Goal: Task Accomplishment & Management: Manage account settings

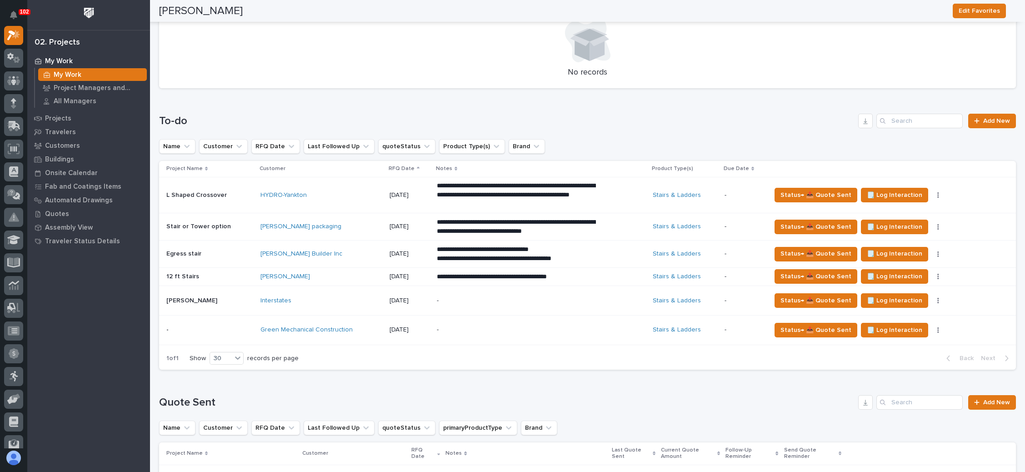
scroll to position [341, 0]
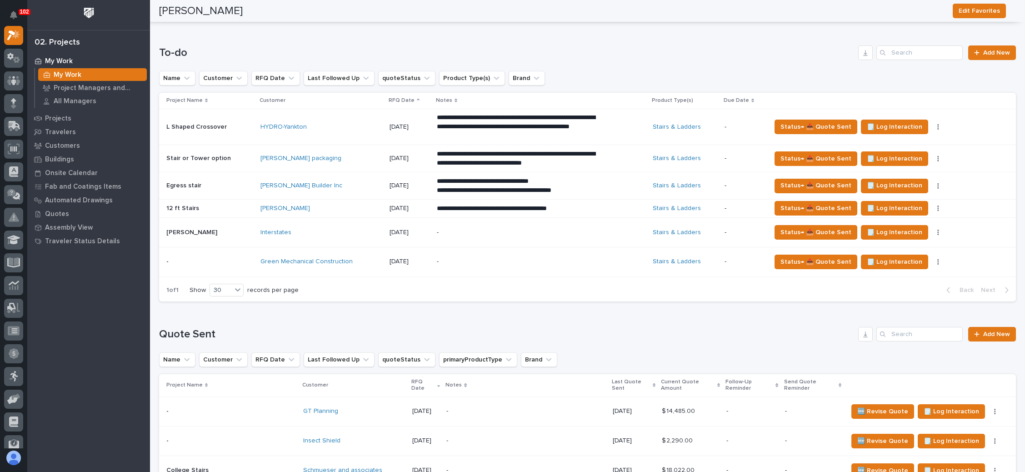
click at [594, 257] on div "-" at bounding box center [541, 262] width 208 height 28
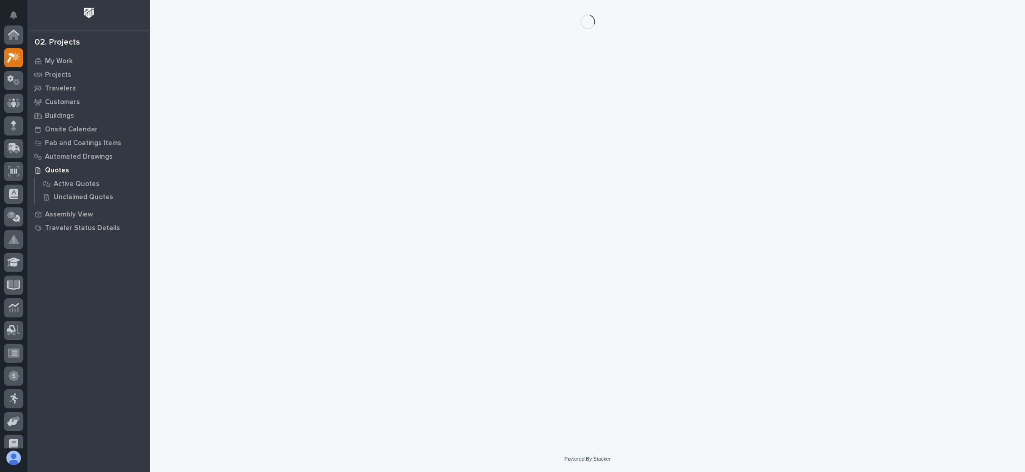
scroll to position [22, 0]
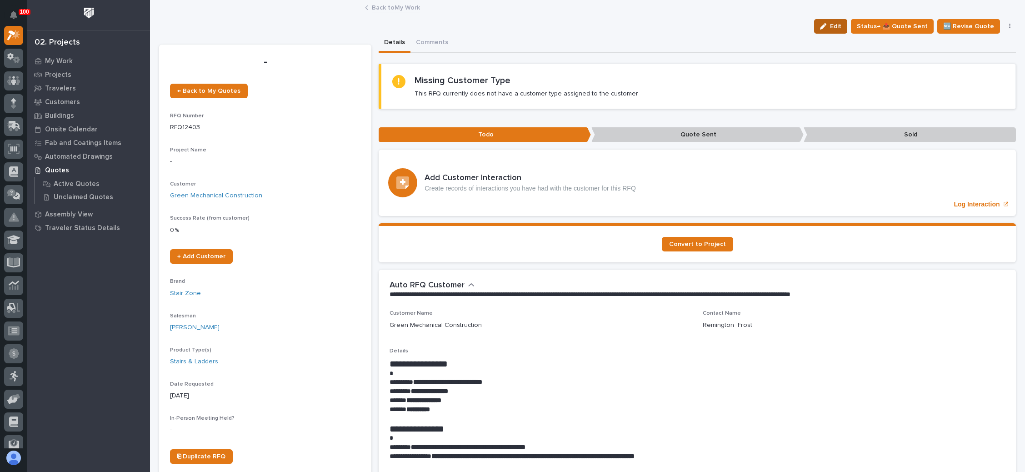
click at [832, 27] on span "Edit" at bounding box center [835, 26] width 11 height 8
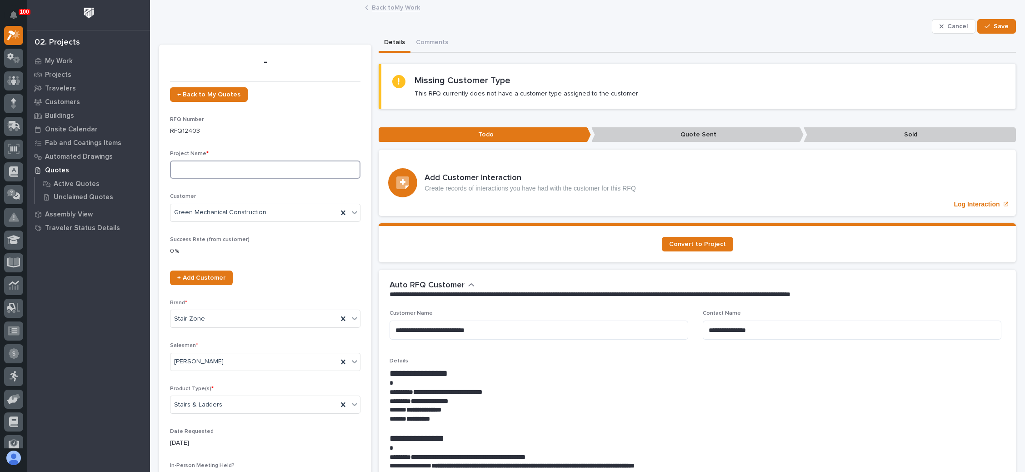
click at [219, 166] on input at bounding box center [265, 169] width 190 height 18
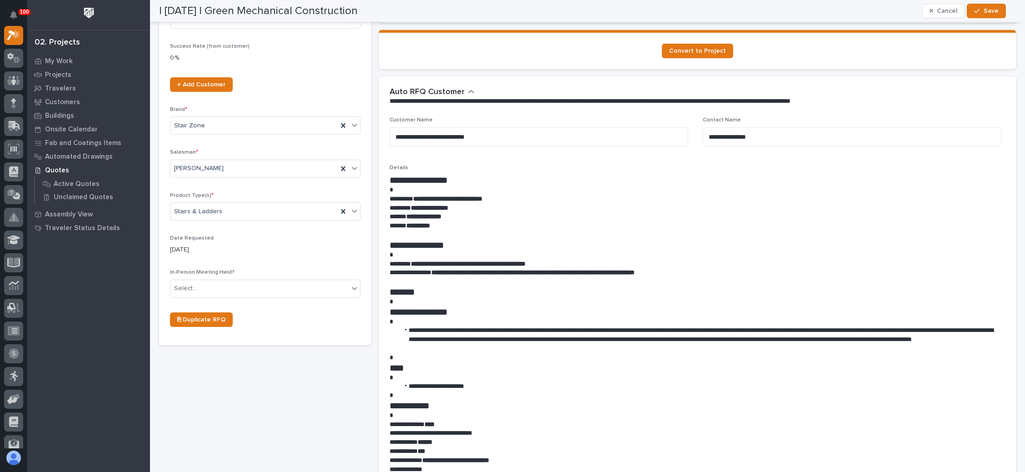
scroll to position [204, 0]
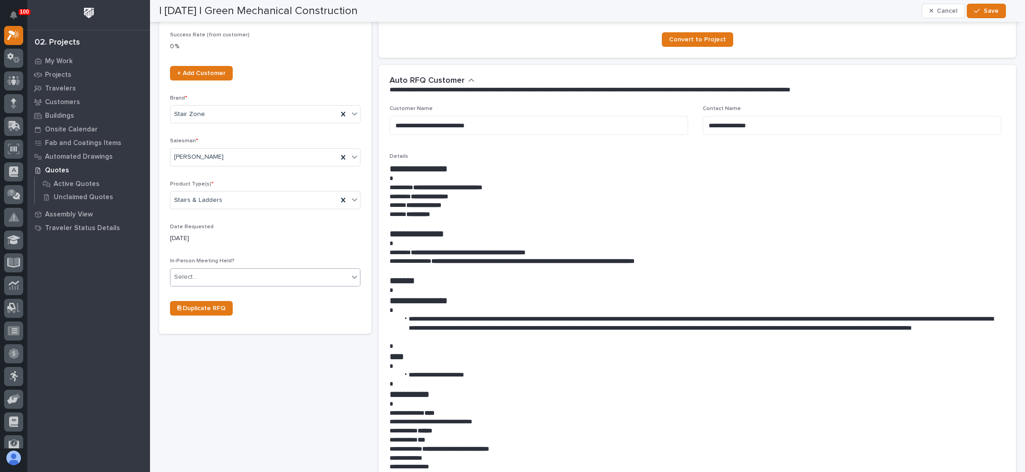
type input "Electrical Cube Stairs"
click at [228, 275] on div "Select..." at bounding box center [259, 276] width 178 height 15
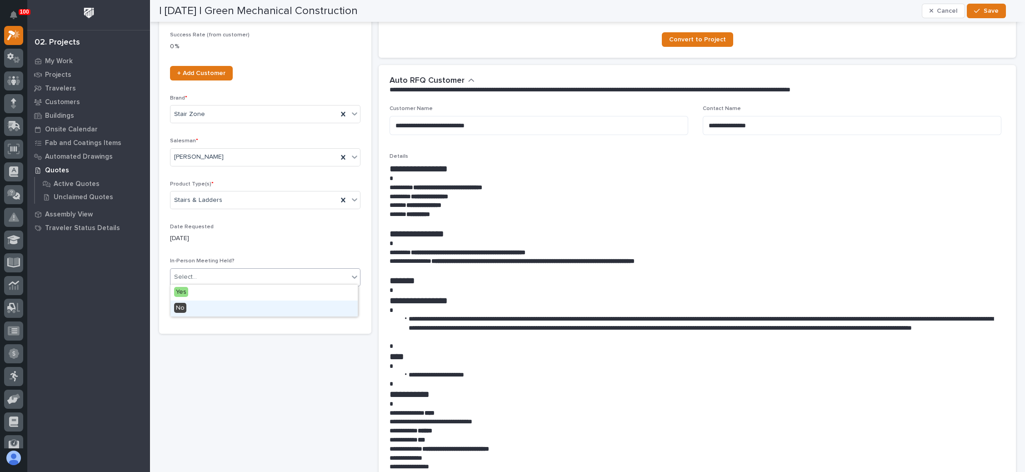
click at [216, 304] on div "No" at bounding box center [263, 308] width 187 height 16
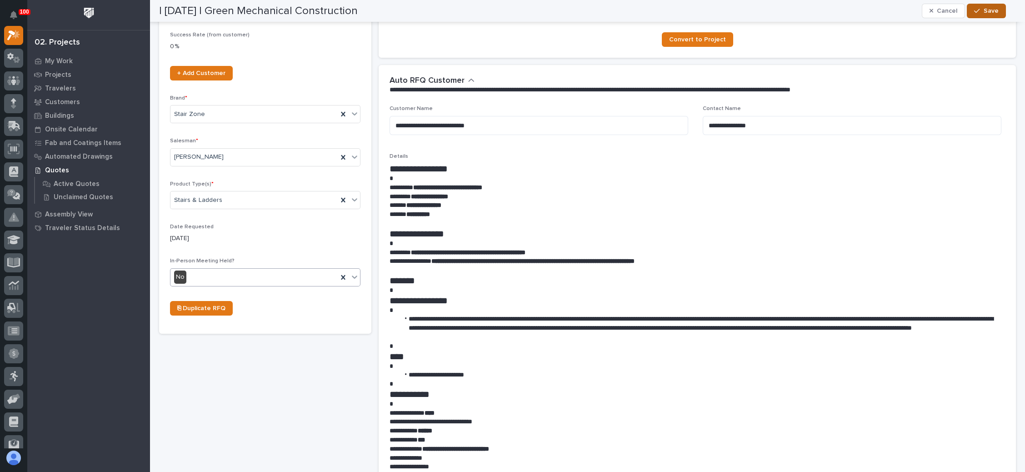
click at [985, 10] on span "Save" at bounding box center [990, 11] width 15 height 8
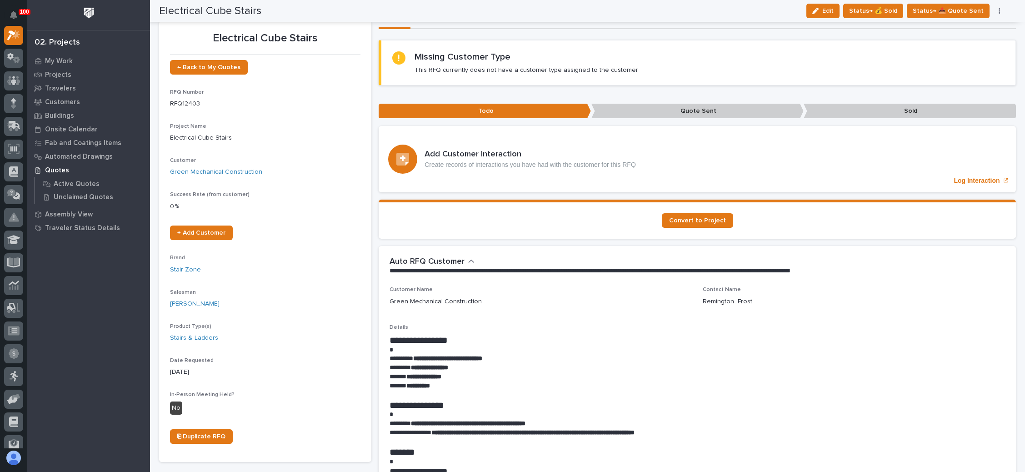
scroll to position [0, 0]
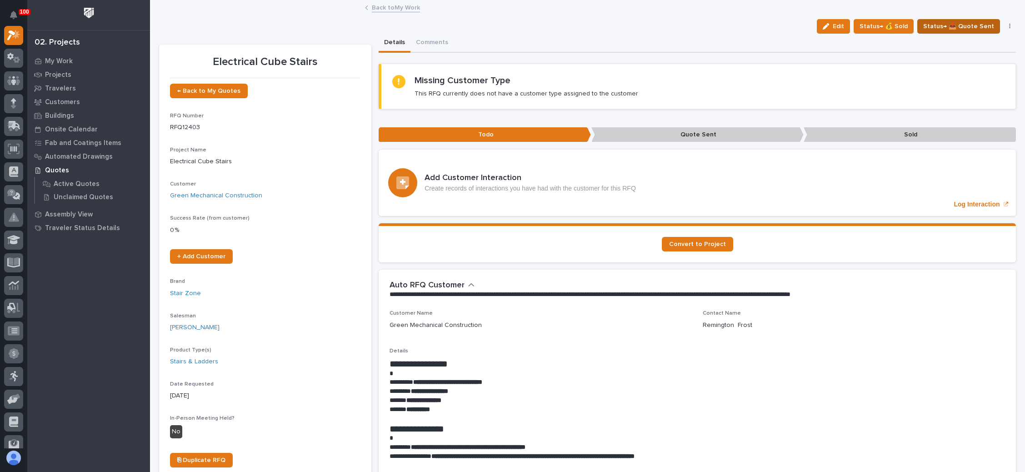
click at [947, 21] on span "Status→ 📤 Quote Sent" at bounding box center [958, 26] width 71 height 11
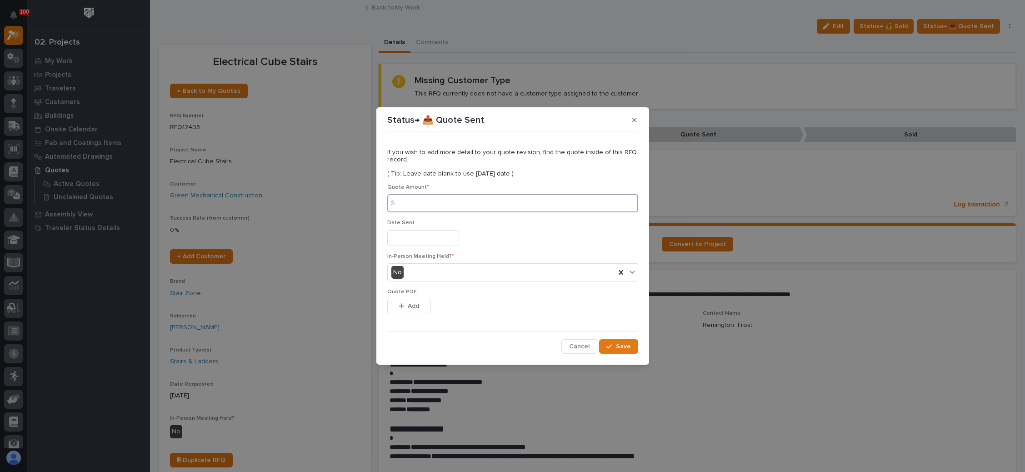
click at [433, 202] on input at bounding box center [512, 203] width 251 height 18
click at [425, 206] on input at bounding box center [512, 203] width 251 height 18
type input "8937"
click at [411, 238] on input "text" at bounding box center [423, 238] width 72 height 16
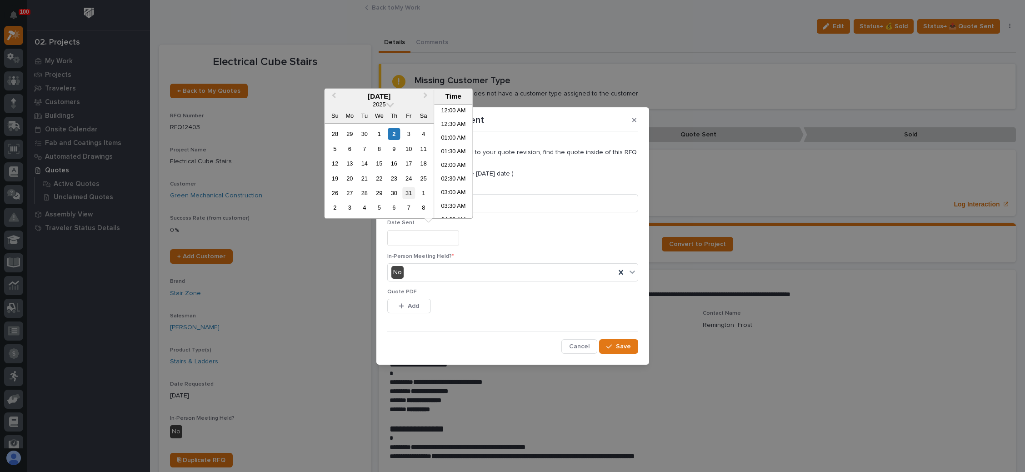
scroll to position [290, 0]
click at [396, 134] on div "2" at bounding box center [394, 134] width 12 height 12
type input "**********"
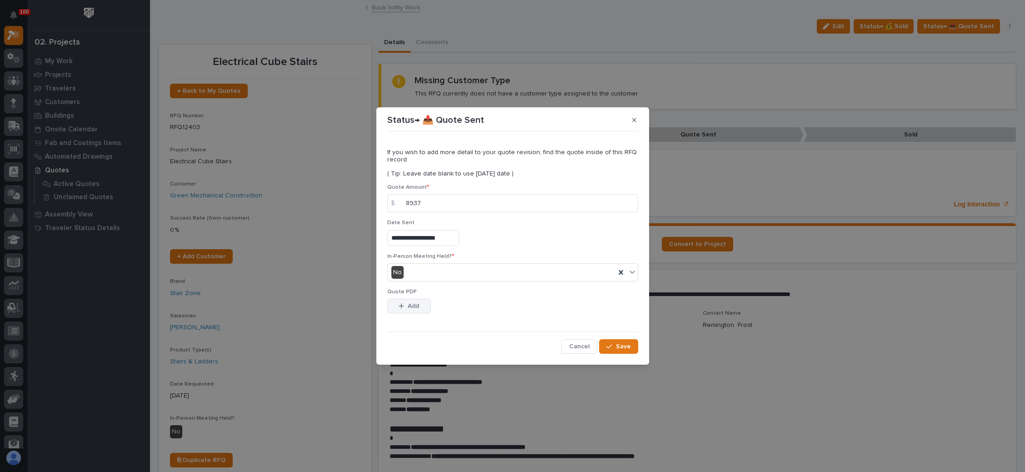
click at [417, 302] on span "Add" at bounding box center [413, 306] width 11 height 8
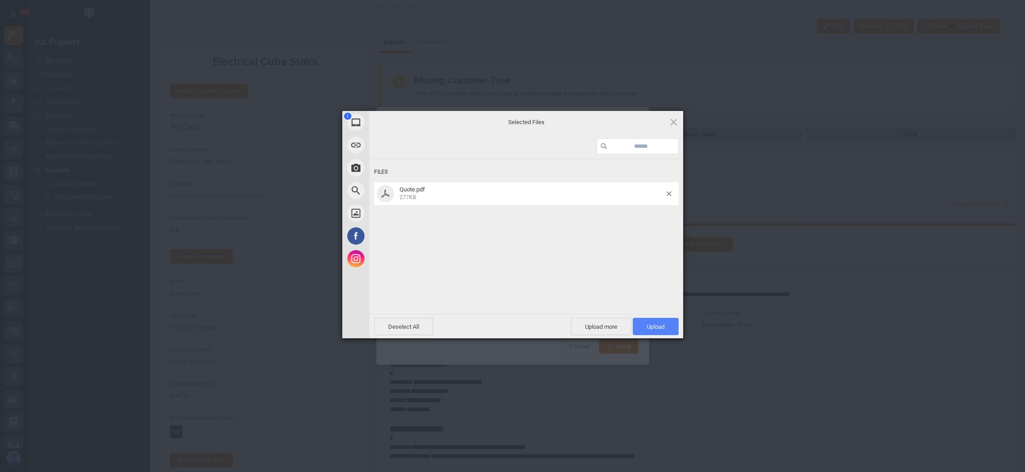
click at [651, 320] on span "Upload 1" at bounding box center [656, 326] width 46 height 17
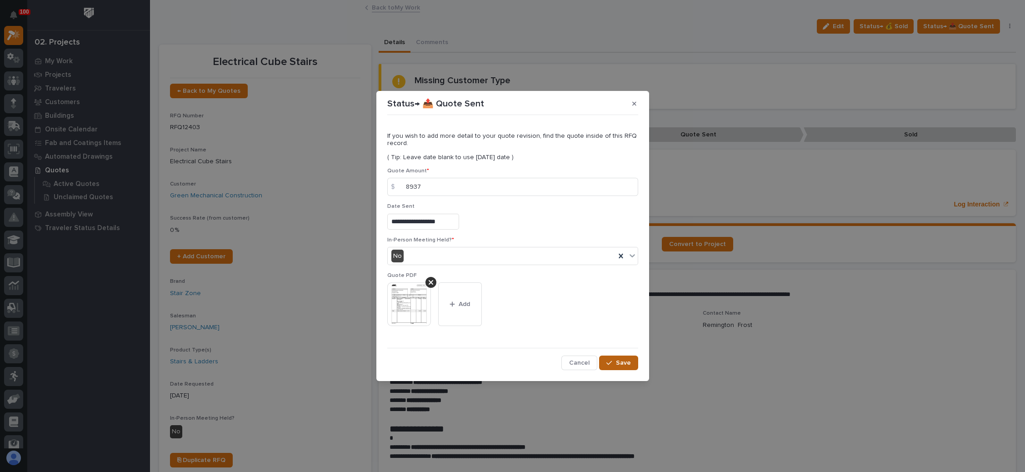
click at [617, 361] on span "Save" at bounding box center [623, 363] width 15 height 8
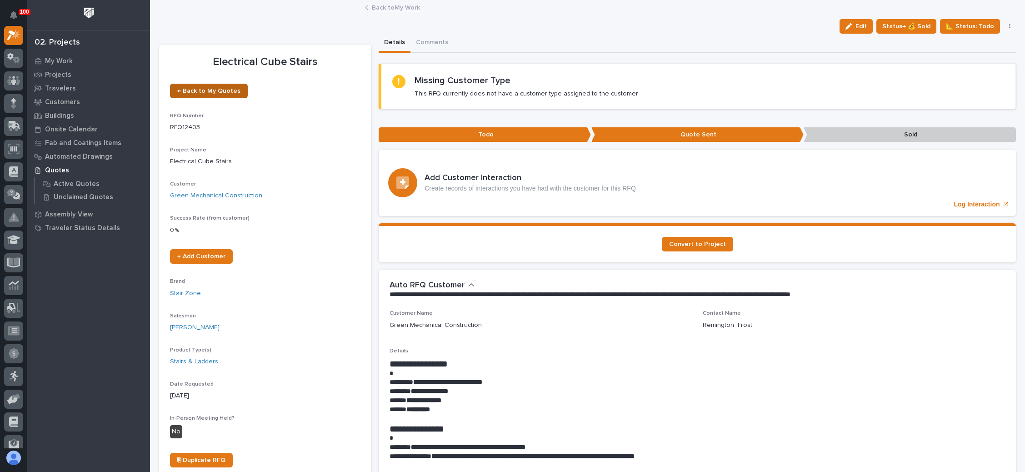
click at [214, 91] on span "← Back to My Quotes" at bounding box center [208, 91] width 63 height 6
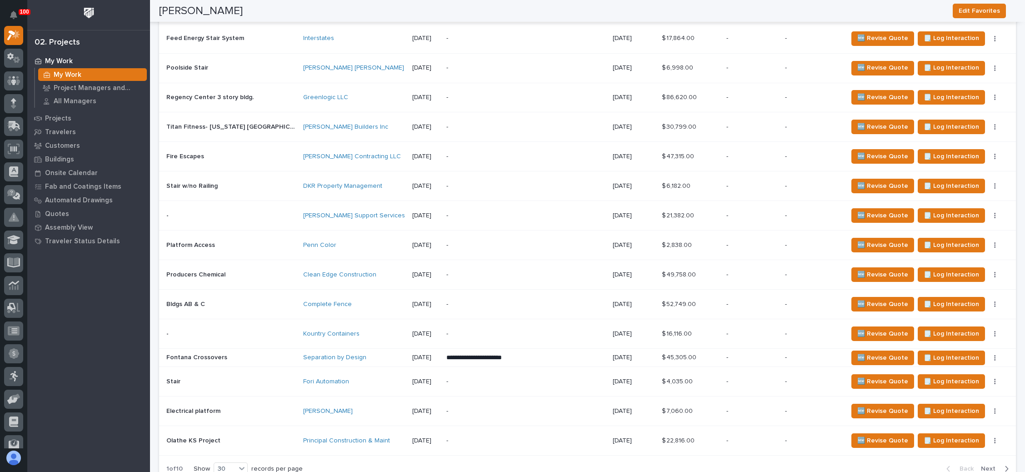
scroll to position [1159, 0]
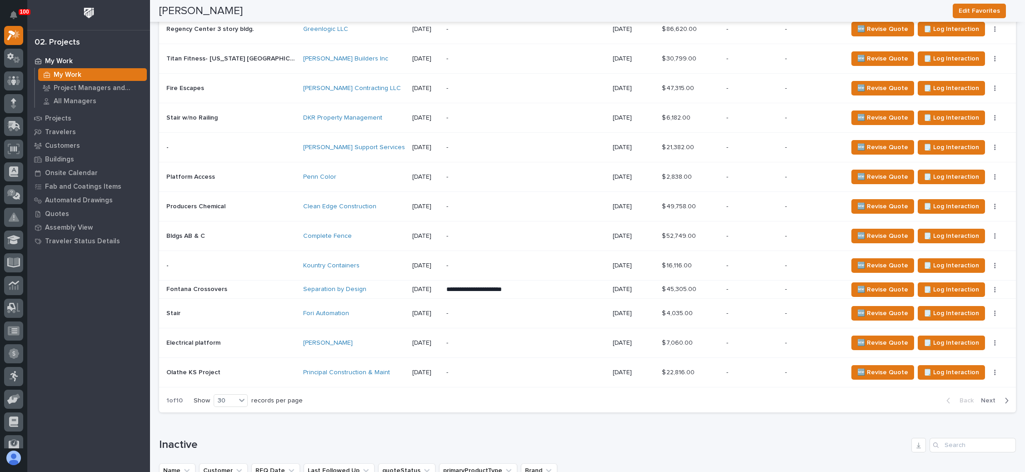
click at [803, 285] on p "-" at bounding box center [813, 289] width 56 height 8
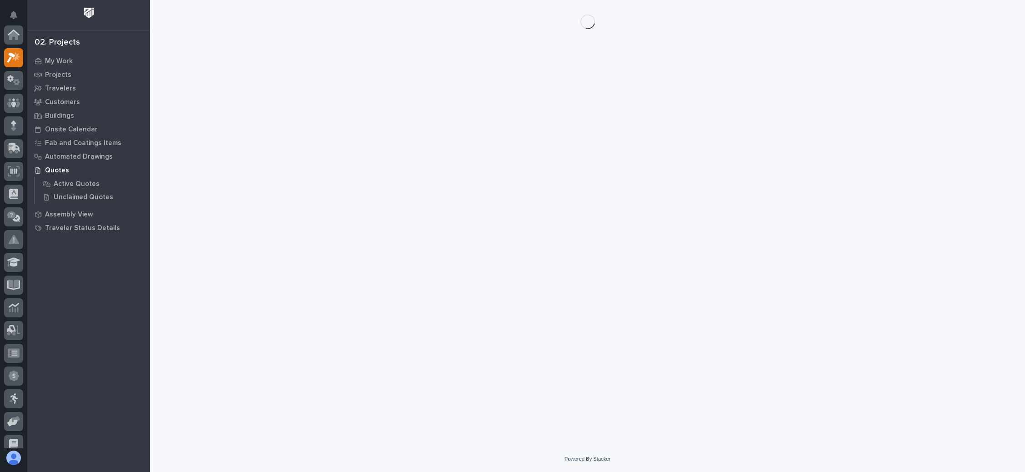
scroll to position [22, 0]
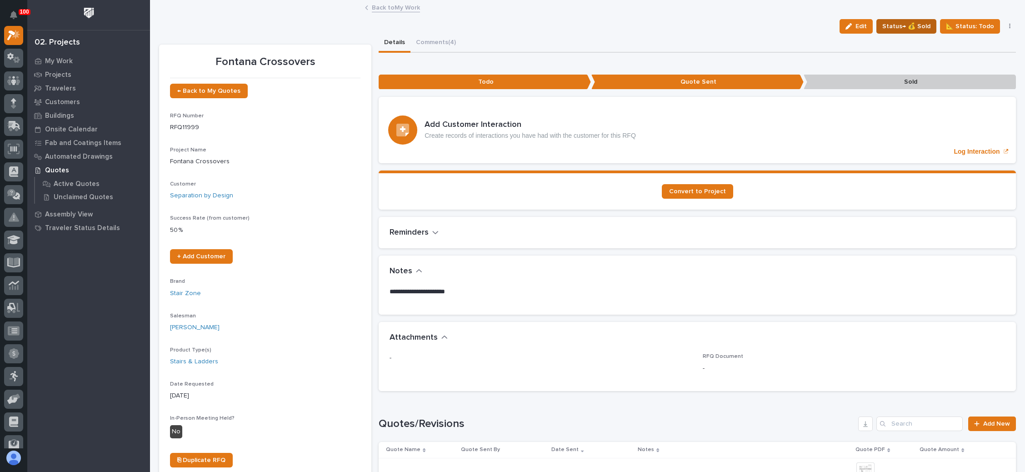
click at [914, 28] on span "Status→ 💰 Sold" at bounding box center [906, 26] width 48 height 11
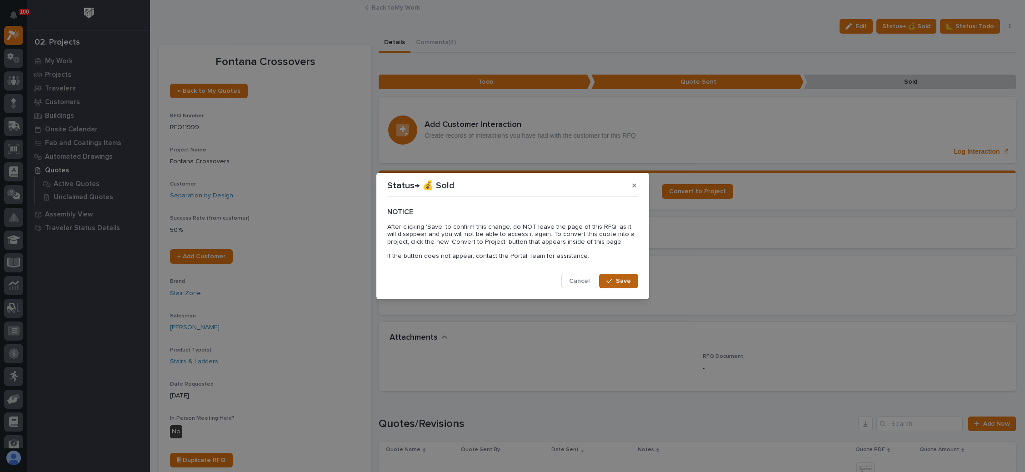
click at [615, 281] on div "button" at bounding box center [610, 281] width 9 height 6
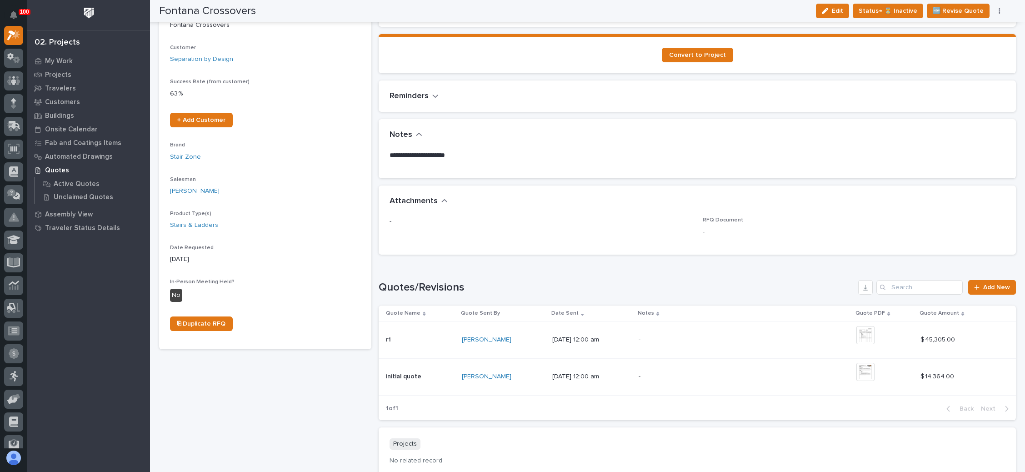
scroll to position [0, 0]
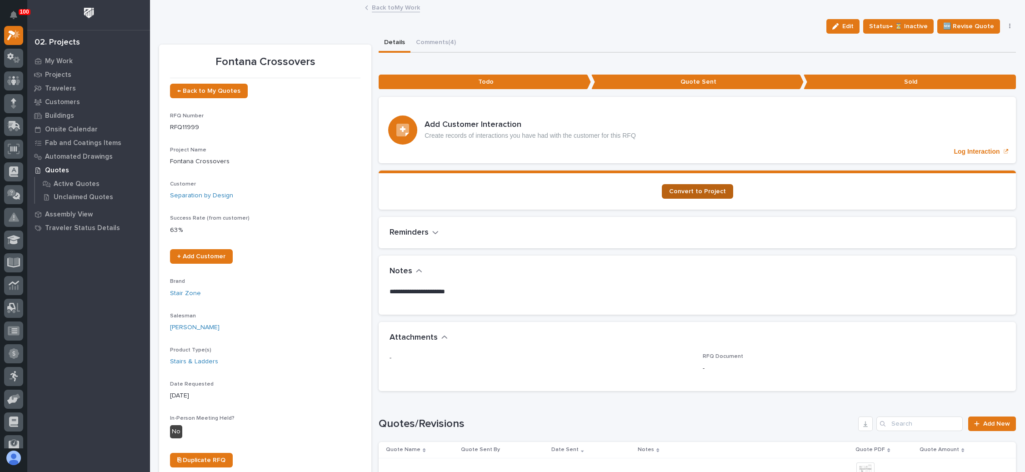
click at [698, 189] on span "Convert to Project" at bounding box center [697, 191] width 57 height 6
